Goal: Information Seeking & Learning: Learn about a topic

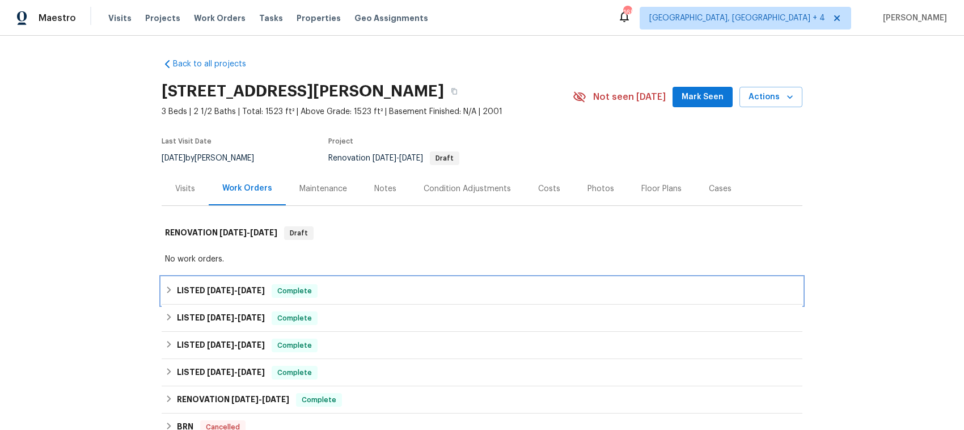
click at [177, 285] on h6 "LISTED 7/22/25 - 7/29/25" at bounding box center [221, 291] width 88 height 14
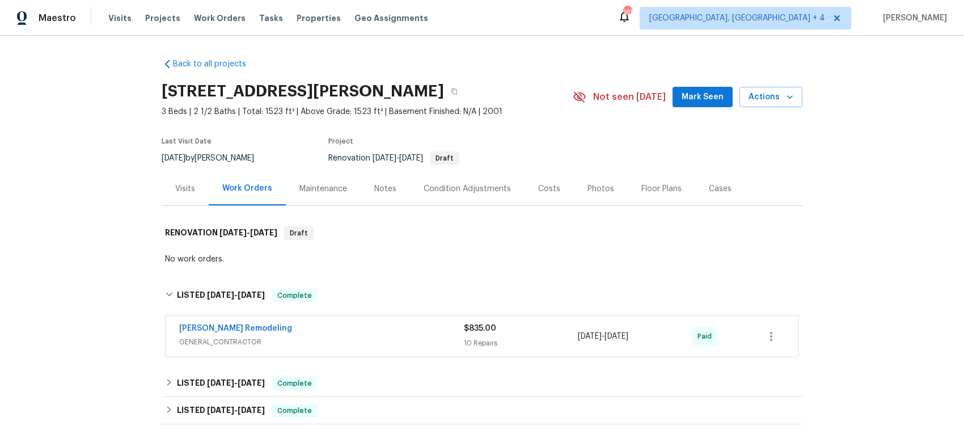
click at [354, 333] on div "[PERSON_NAME] Remodeling" at bounding box center [321, 330] width 285 height 14
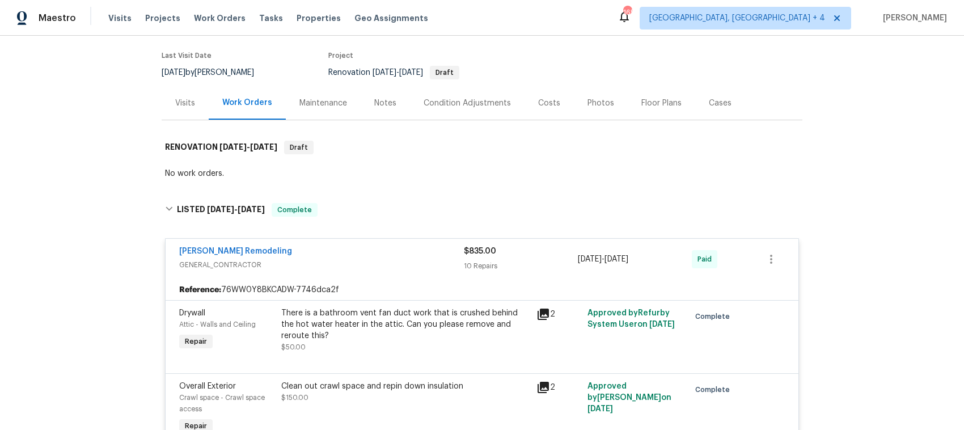
scroll to position [71, 0]
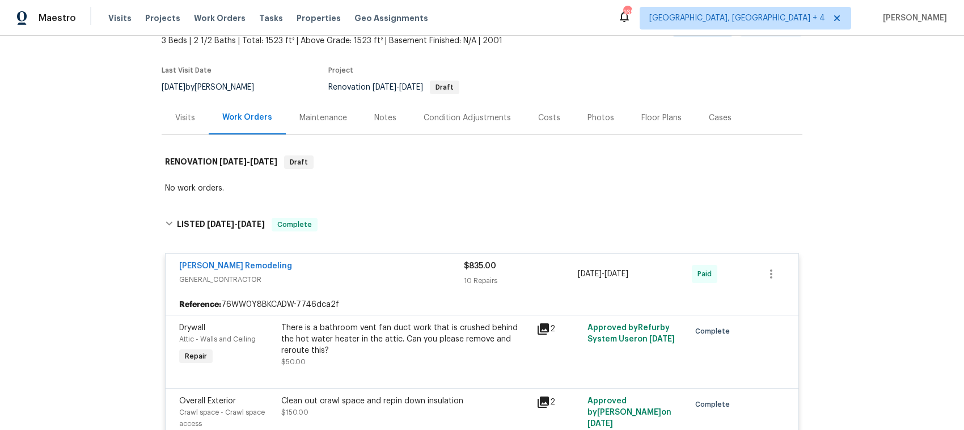
click at [304, 275] on span "GENERAL_CONTRACTOR" at bounding box center [321, 279] width 285 height 11
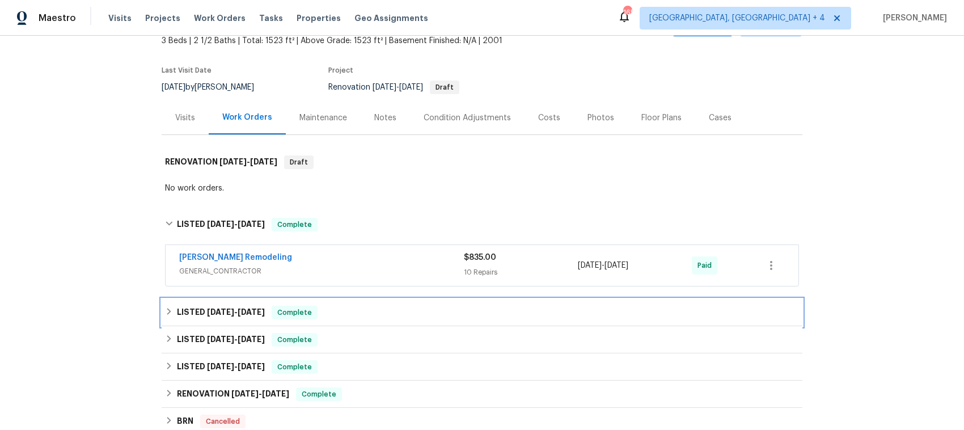
click at [165, 310] on icon at bounding box center [169, 311] width 8 height 8
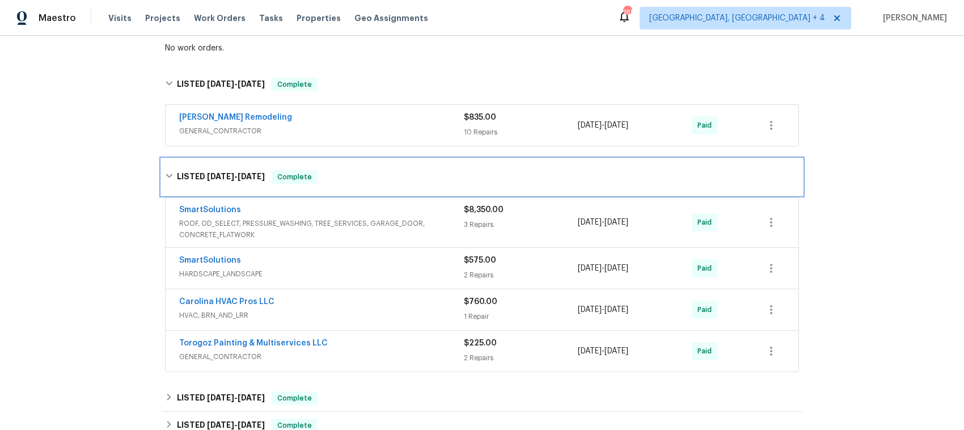
scroll to position [283, 0]
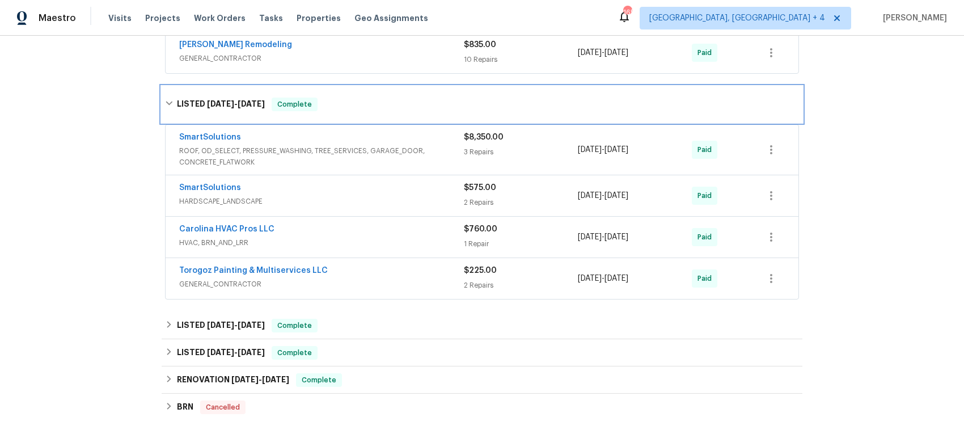
click at [169, 99] on div "LISTED 7/22/25 - 8/22/25 Complete" at bounding box center [482, 105] width 634 height 14
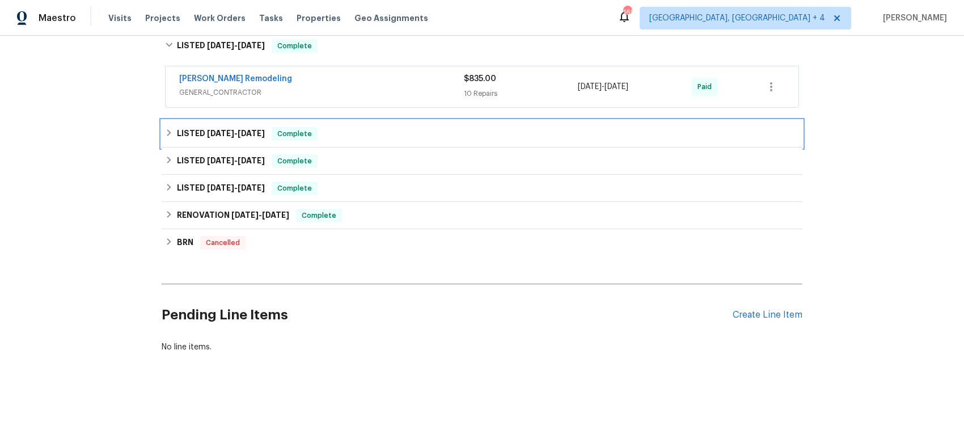
scroll to position [260, 0]
click at [165, 129] on icon at bounding box center [169, 133] width 8 height 8
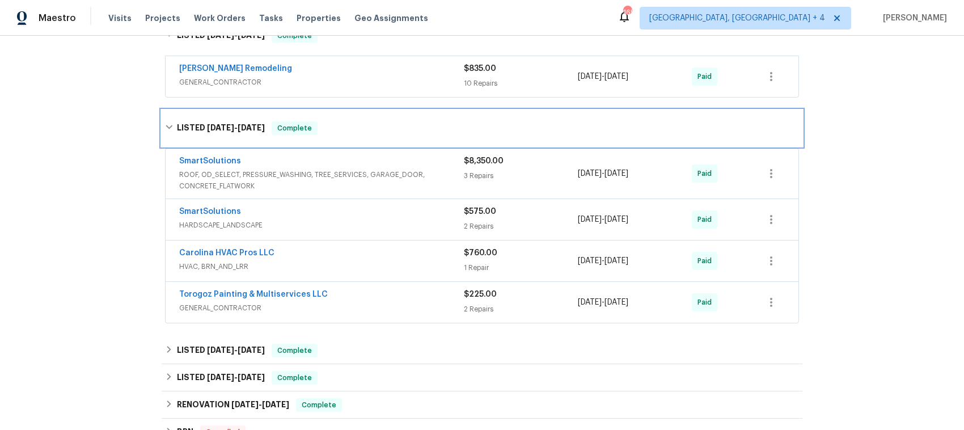
scroll to position [283, 0]
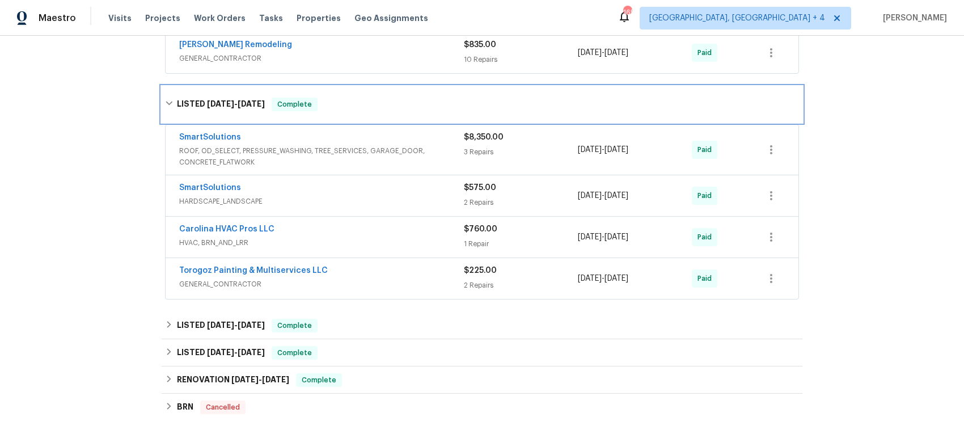
click at [165, 103] on icon at bounding box center [169, 103] width 8 height 8
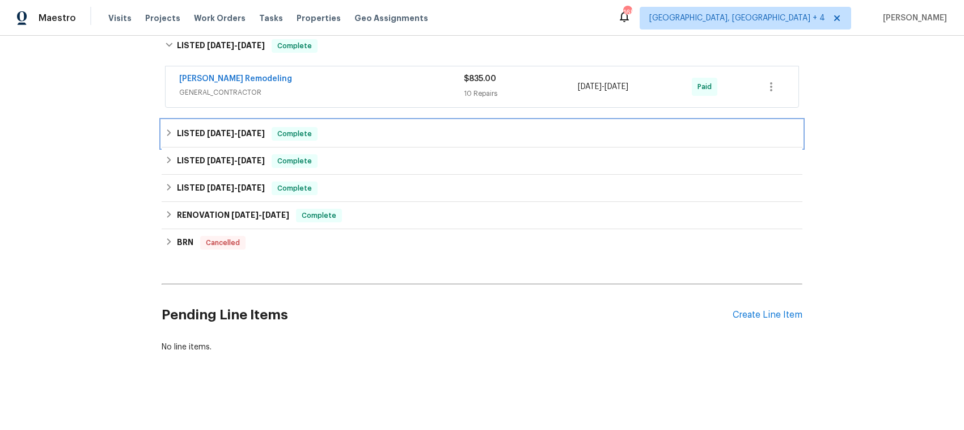
scroll to position [260, 0]
click at [165, 129] on icon at bounding box center [169, 133] width 8 height 8
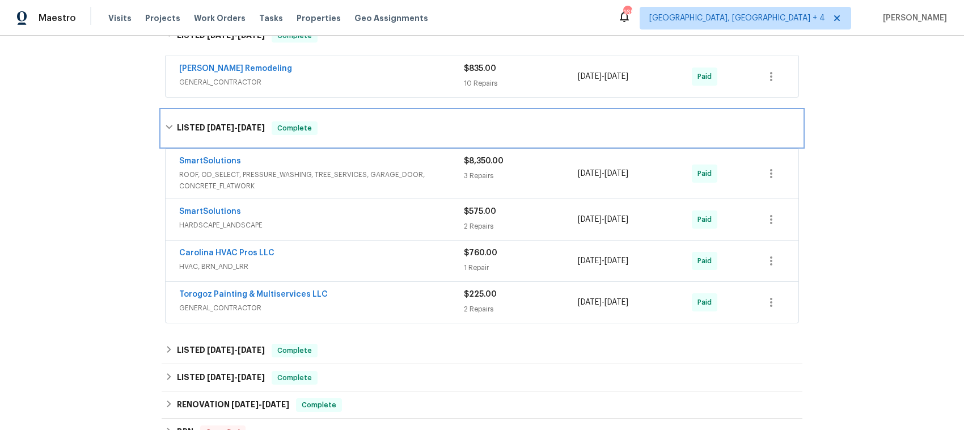
scroll to position [283, 0]
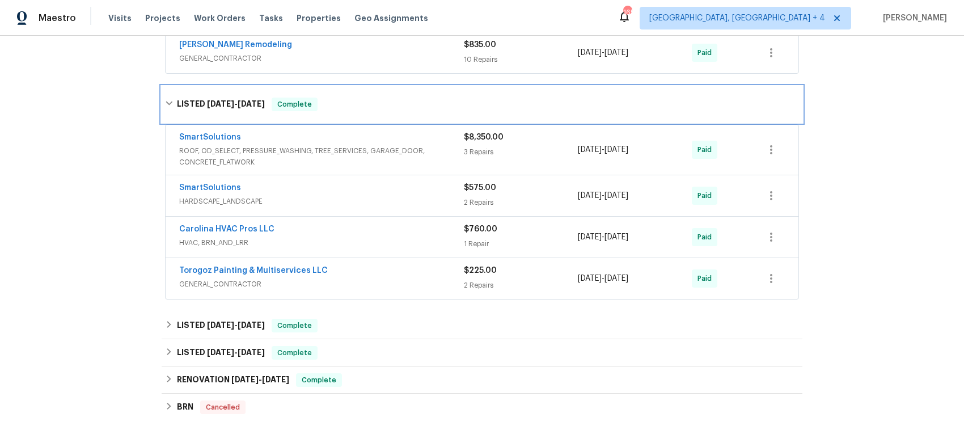
click at [165, 102] on icon at bounding box center [169, 103] width 8 height 8
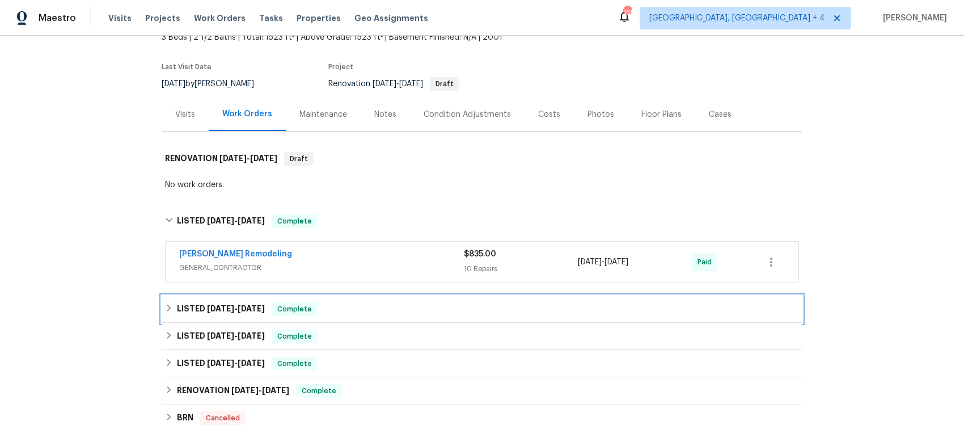
scroll to position [0, 0]
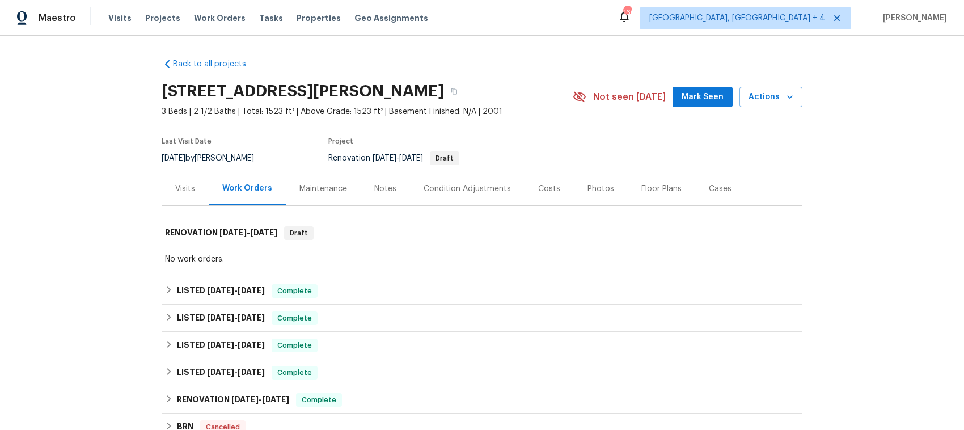
click at [588, 188] on div "Photos" at bounding box center [600, 188] width 27 height 11
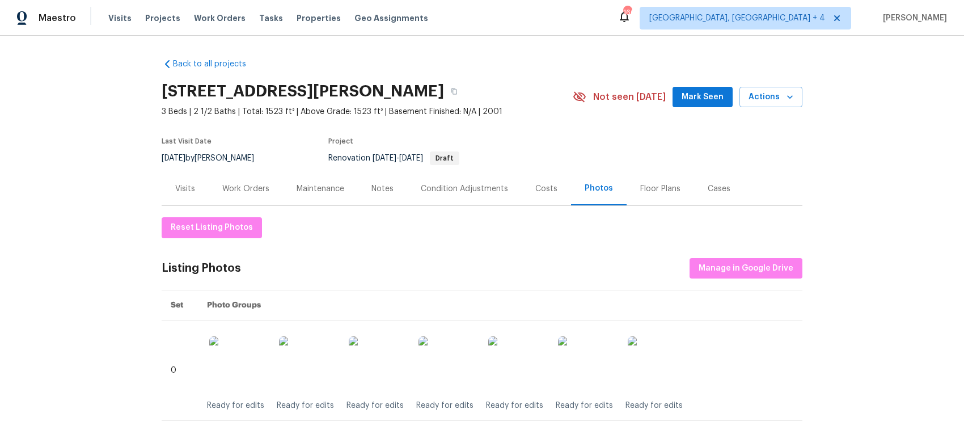
click at [231, 187] on div "Work Orders" at bounding box center [245, 188] width 47 height 11
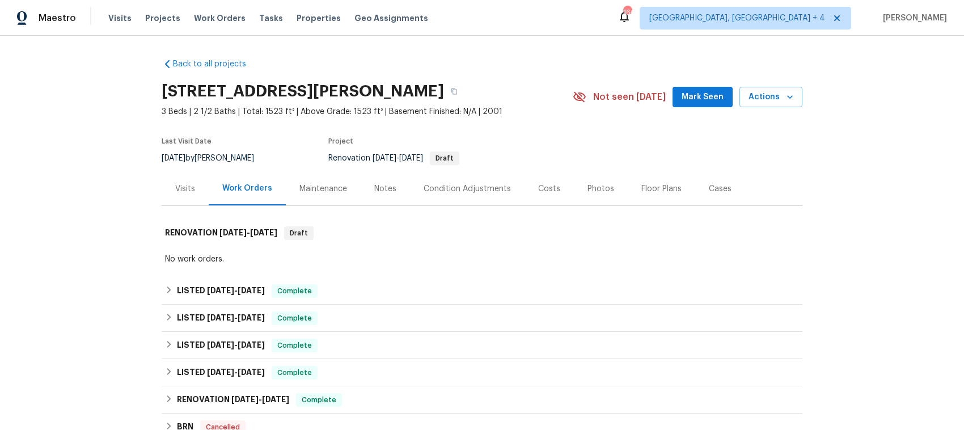
click at [175, 185] on div "Visits" at bounding box center [185, 188] width 20 height 11
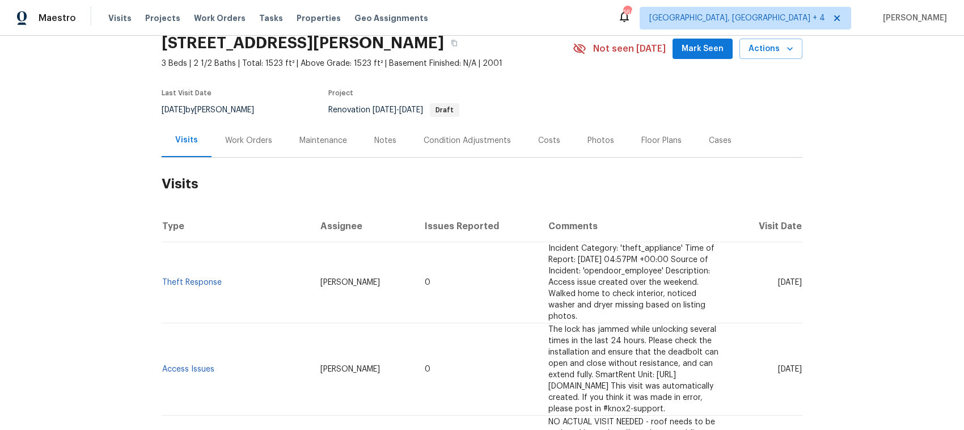
scroll to position [71, 0]
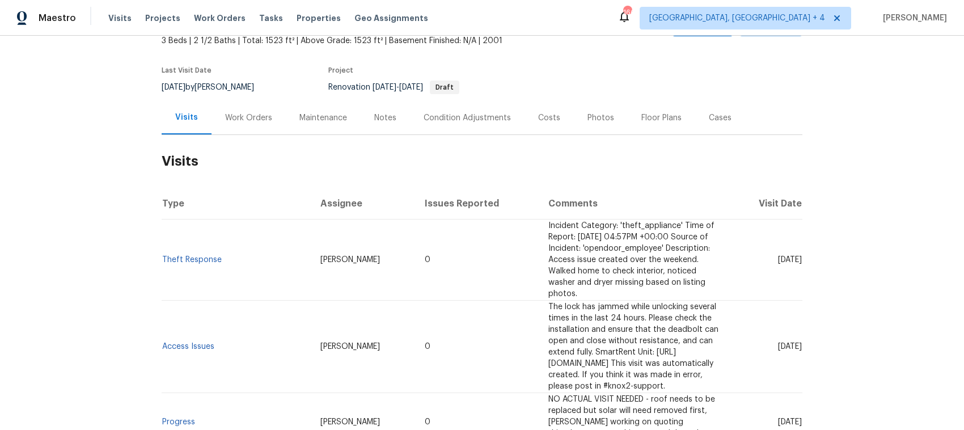
click at [242, 116] on div "Work Orders" at bounding box center [248, 117] width 47 height 11
